Goal: Communication & Community: Participate in discussion

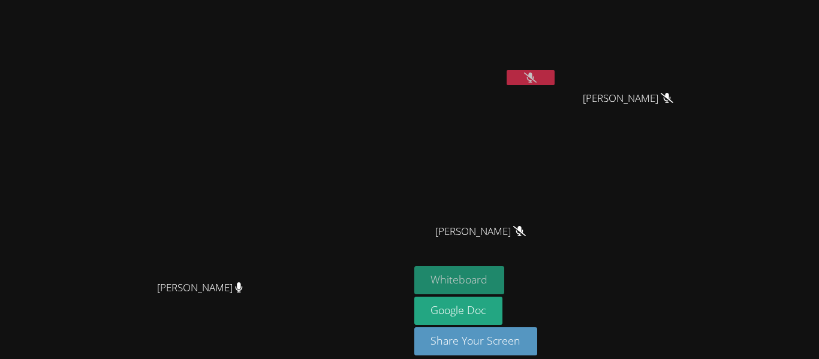
click at [505, 282] on button "Whiteboard" at bounding box center [459, 280] width 91 height 28
click at [505, 272] on button "Whiteboard" at bounding box center [459, 280] width 91 height 28
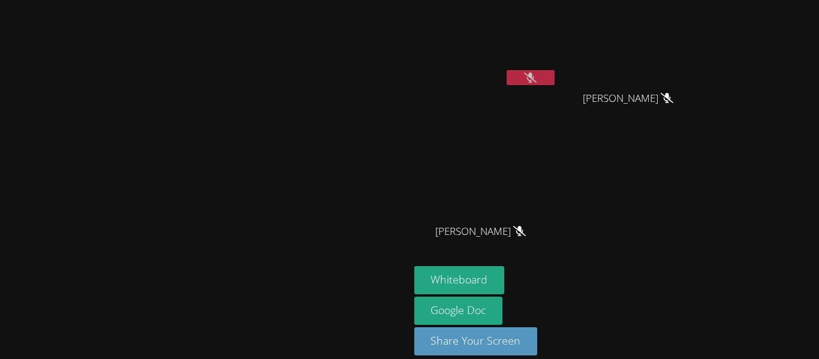
click at [555, 83] on button at bounding box center [531, 77] width 48 height 15
click at [534, 80] on icon at bounding box center [531, 78] width 8 height 10
click at [537, 80] on icon at bounding box center [530, 78] width 13 height 10
click at [557, 76] on video at bounding box center [485, 45] width 143 height 80
click at [537, 76] on icon at bounding box center [530, 78] width 13 height 10
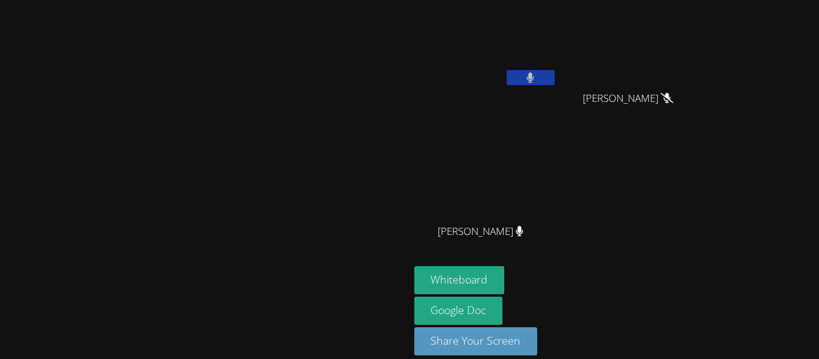
click at [555, 80] on button at bounding box center [531, 77] width 48 height 15
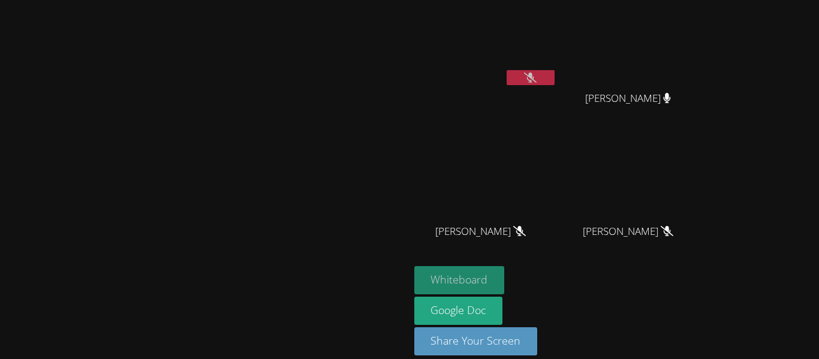
click at [505, 290] on button "Whiteboard" at bounding box center [459, 280] width 91 height 28
click at [505, 284] on button "Whiteboard" at bounding box center [459, 280] width 91 height 28
click at [505, 269] on button "Whiteboard" at bounding box center [459, 280] width 91 height 28
